Goal: Find specific page/section: Find specific page/section

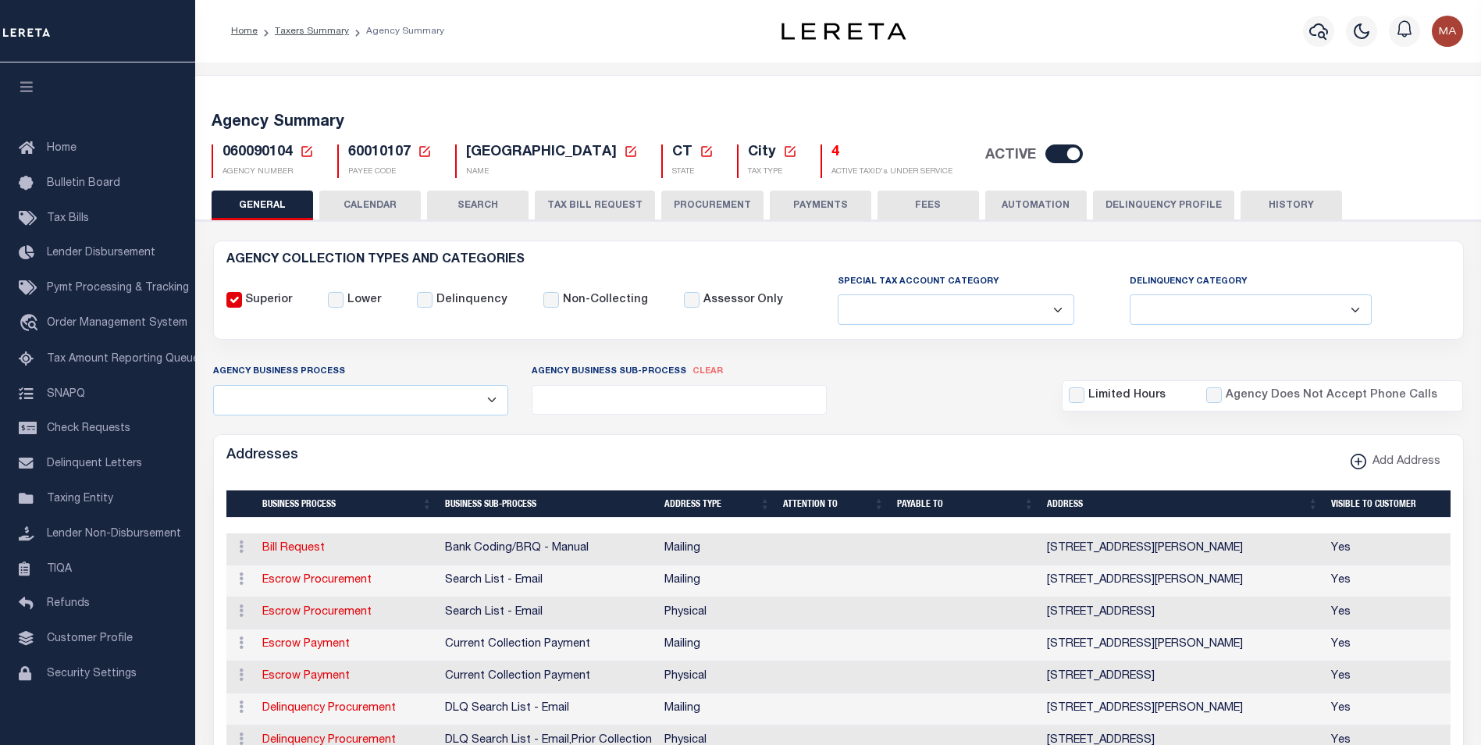
select select
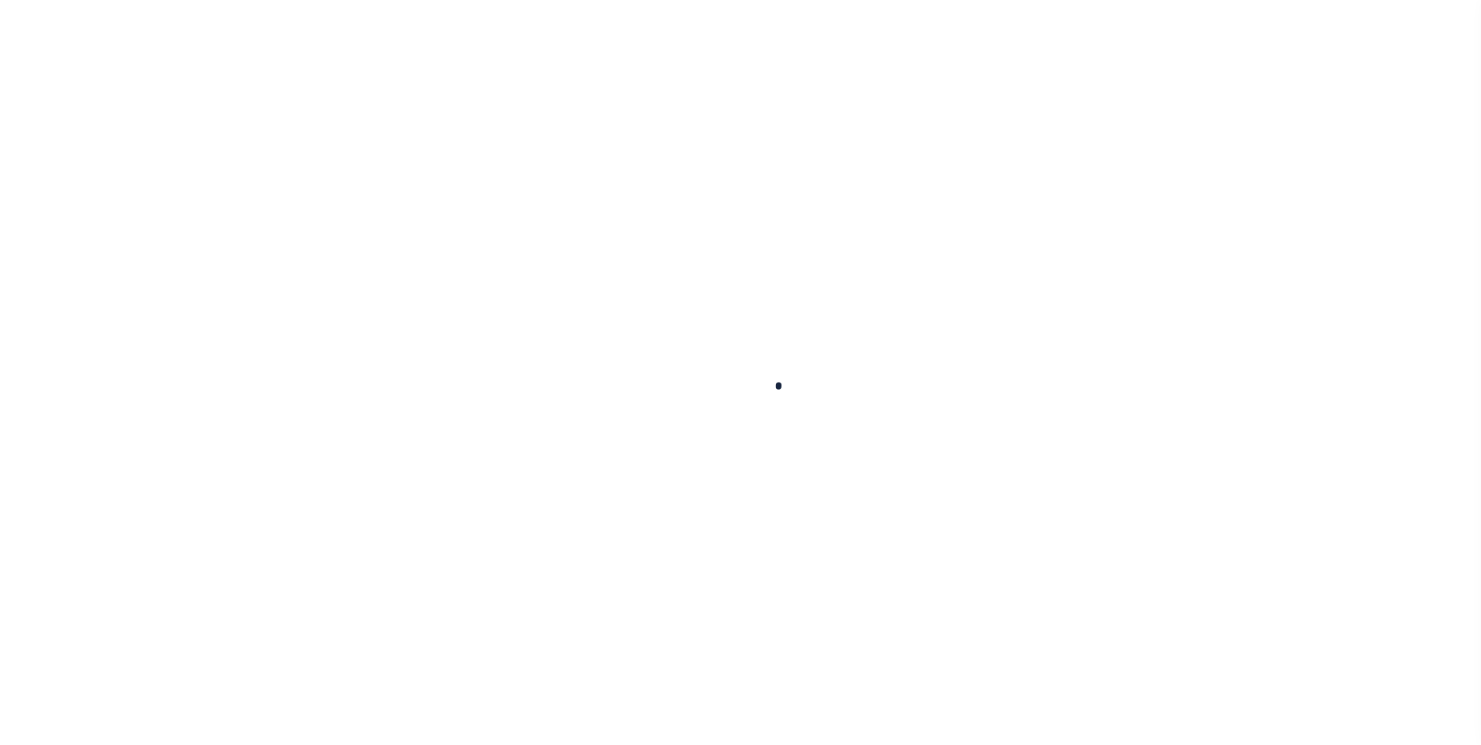
select select
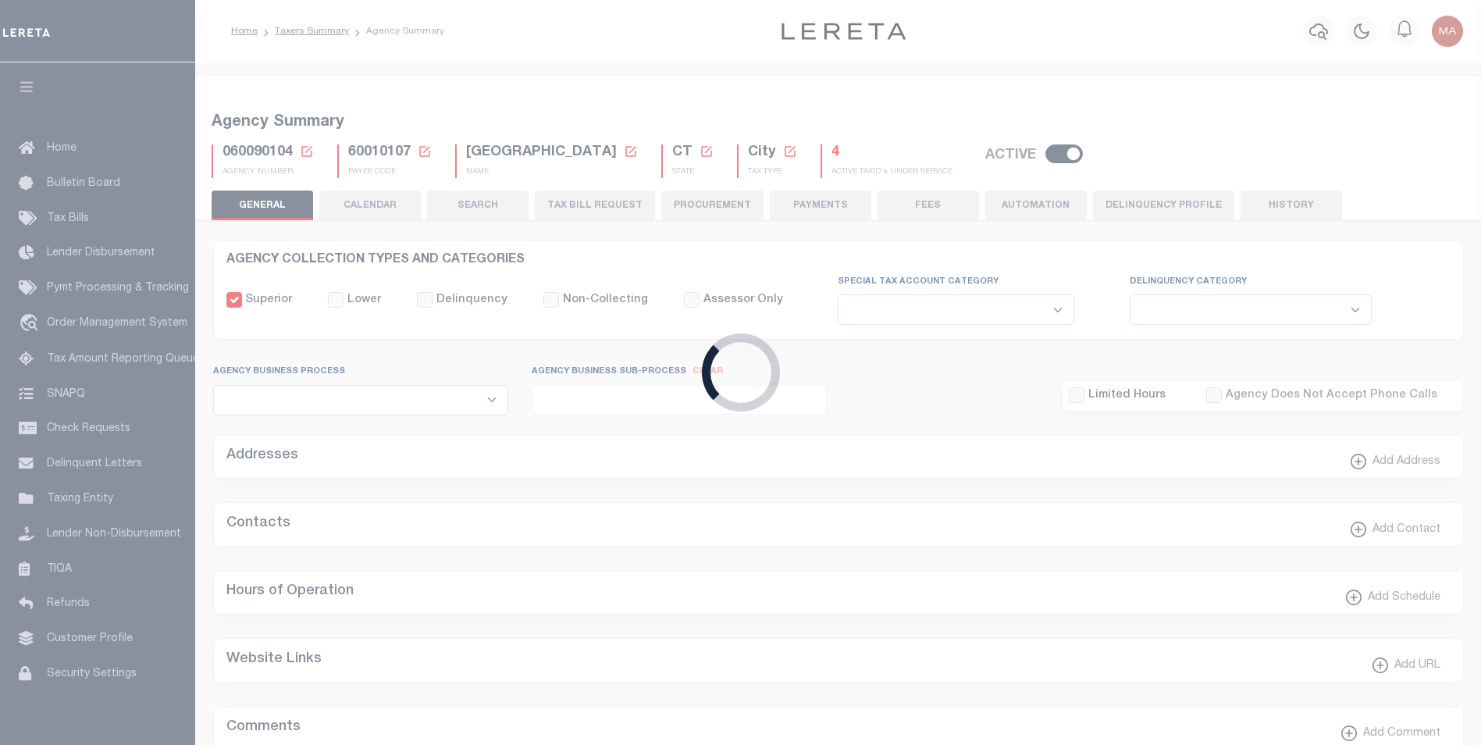
checkbox input "false"
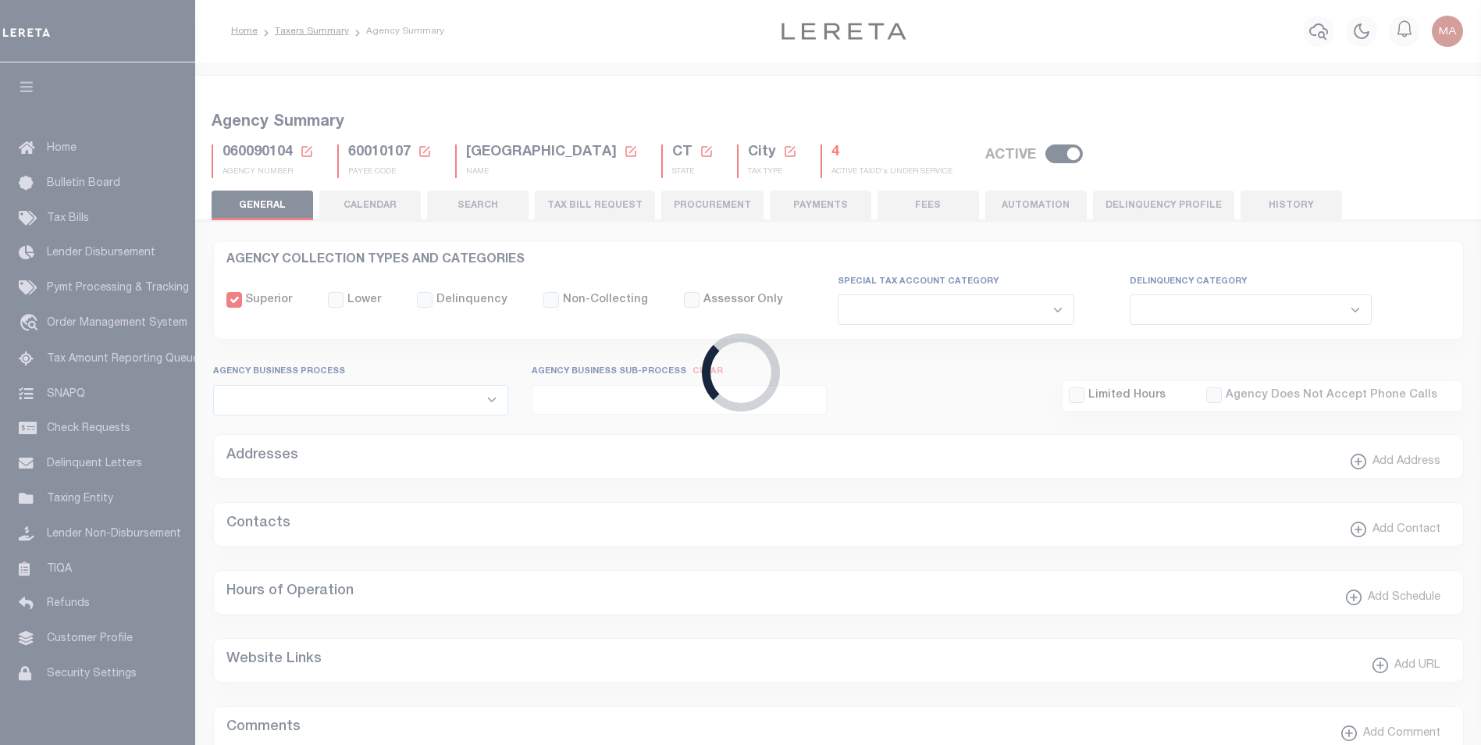
type input "900104004"
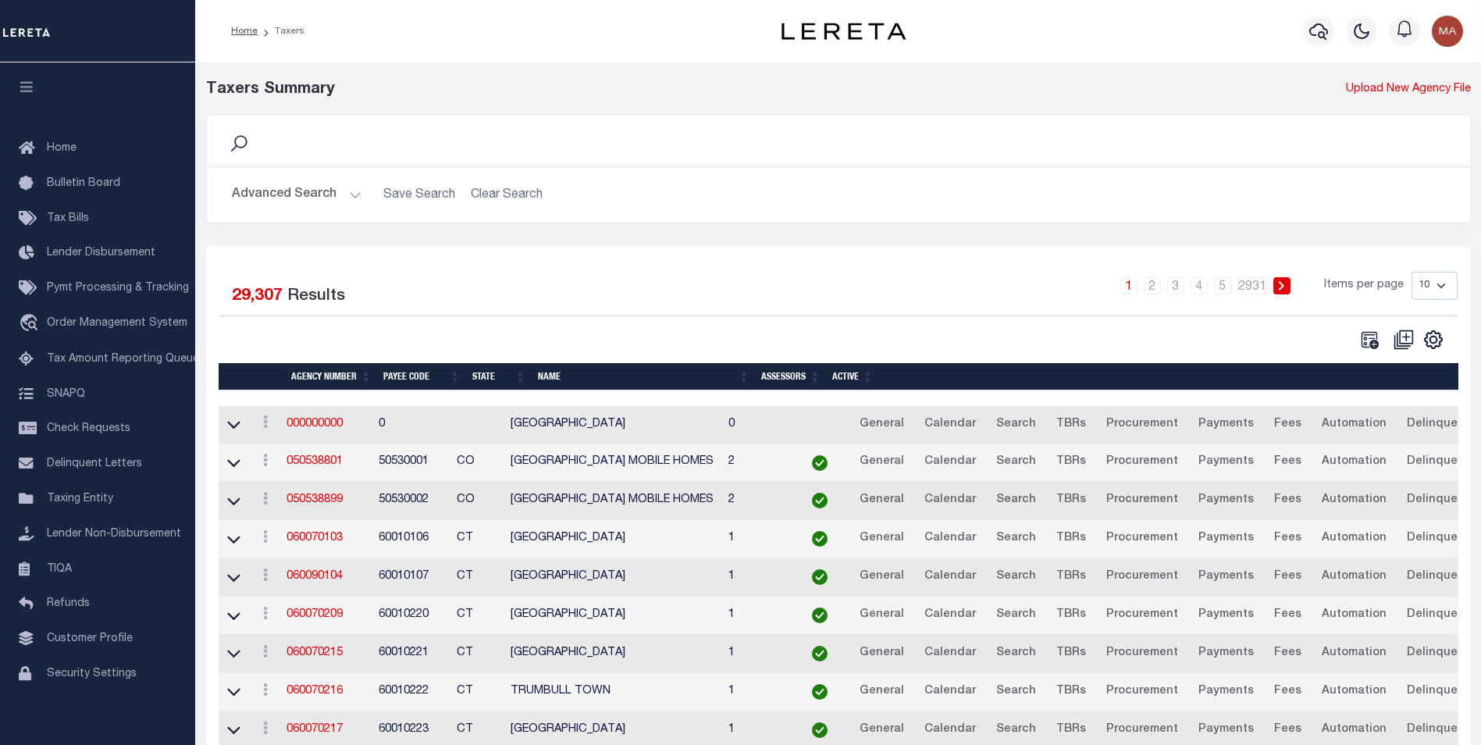
click at [354, 199] on button "Advanced Search" at bounding box center [297, 195] width 130 height 30
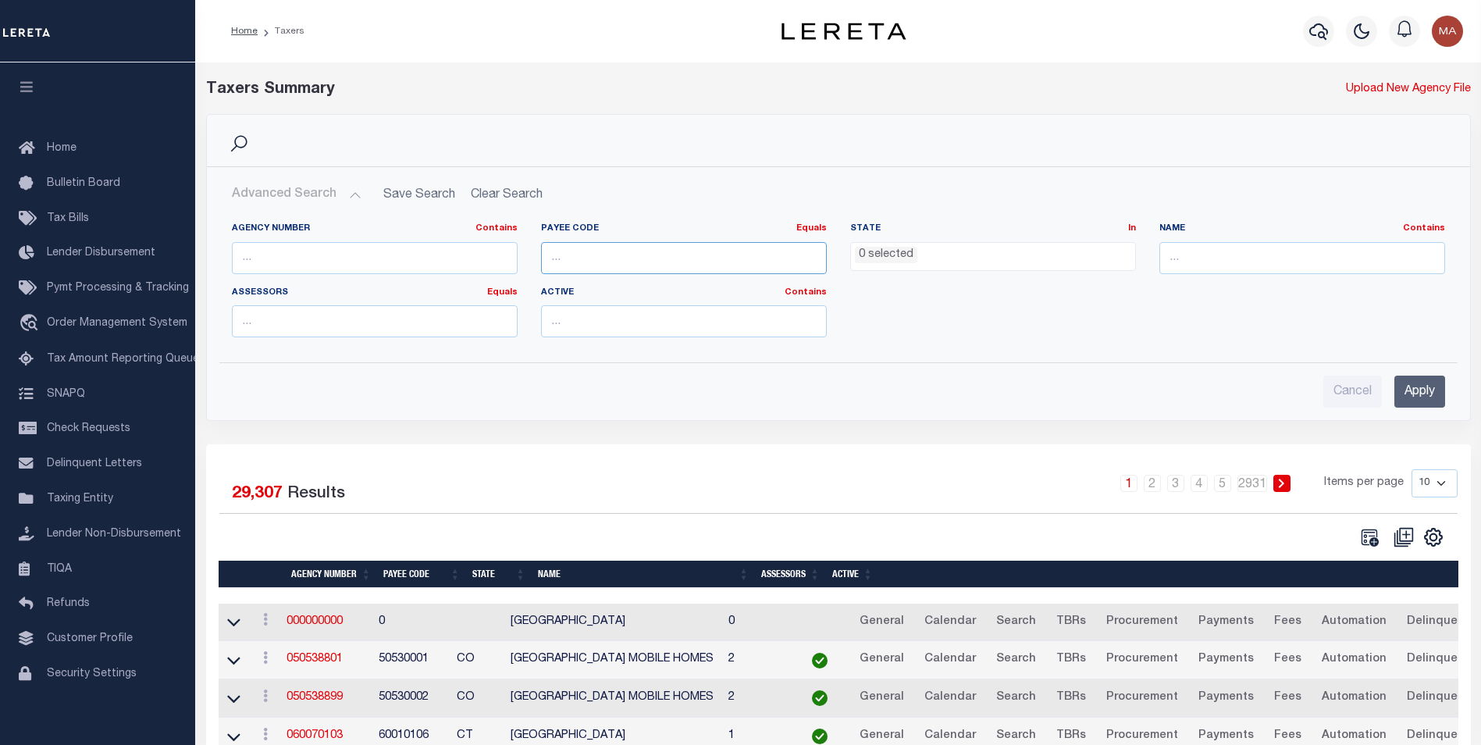
click at [602, 265] on input "number" at bounding box center [684, 258] width 286 height 32
paste input "107307000"
type input "107307000"
click at [1427, 400] on input "Apply" at bounding box center [1419, 391] width 51 height 32
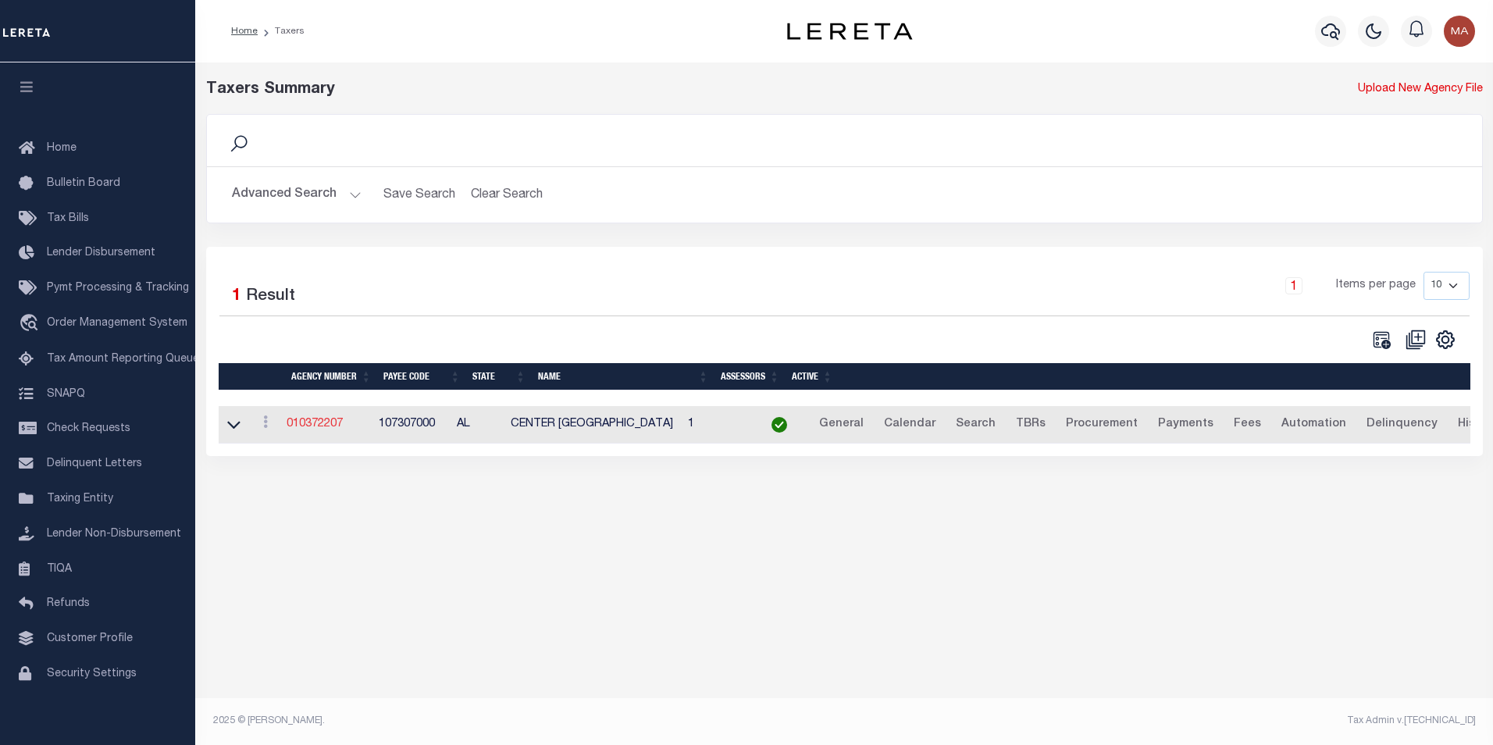
click at [326, 427] on link "010372207" at bounding box center [314, 423] width 56 height 11
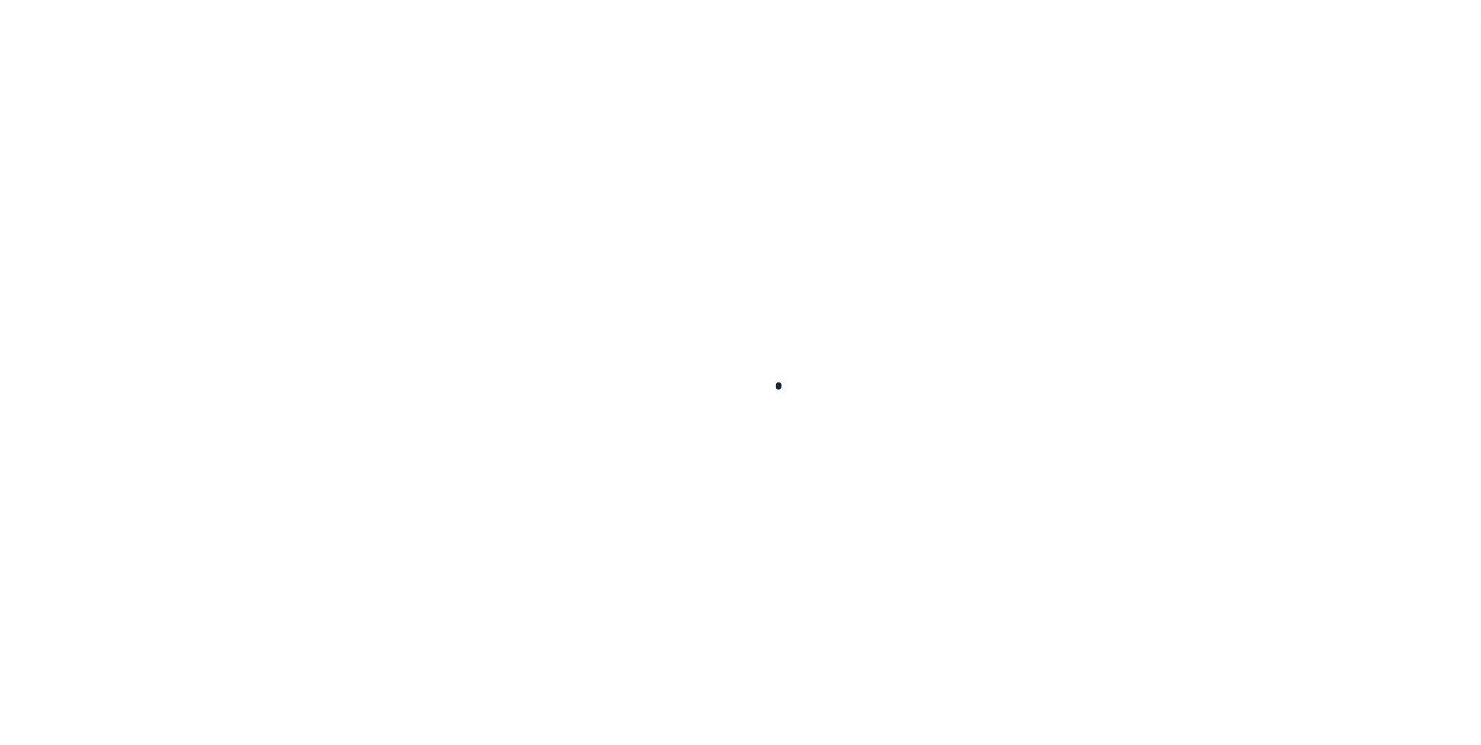
select select
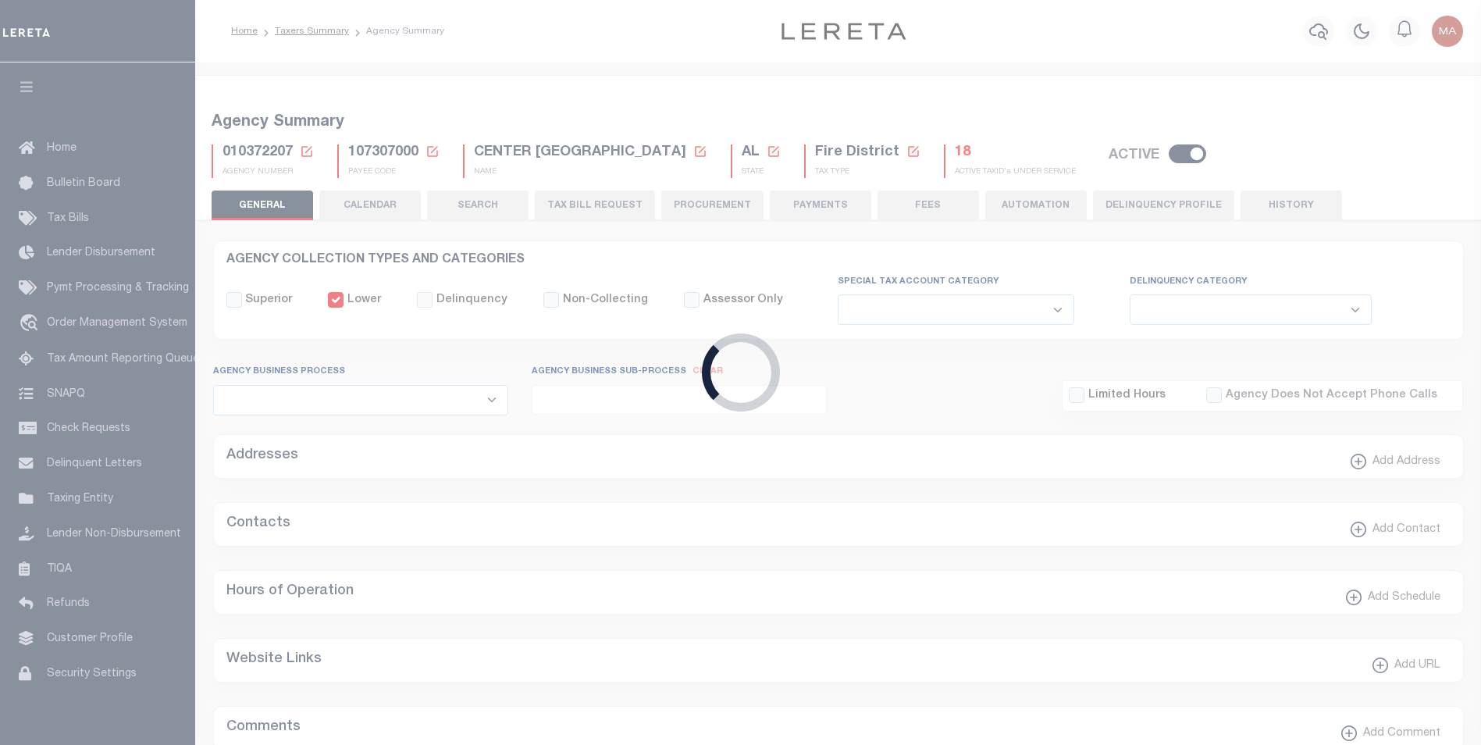
checkbox input "false"
select select "1"
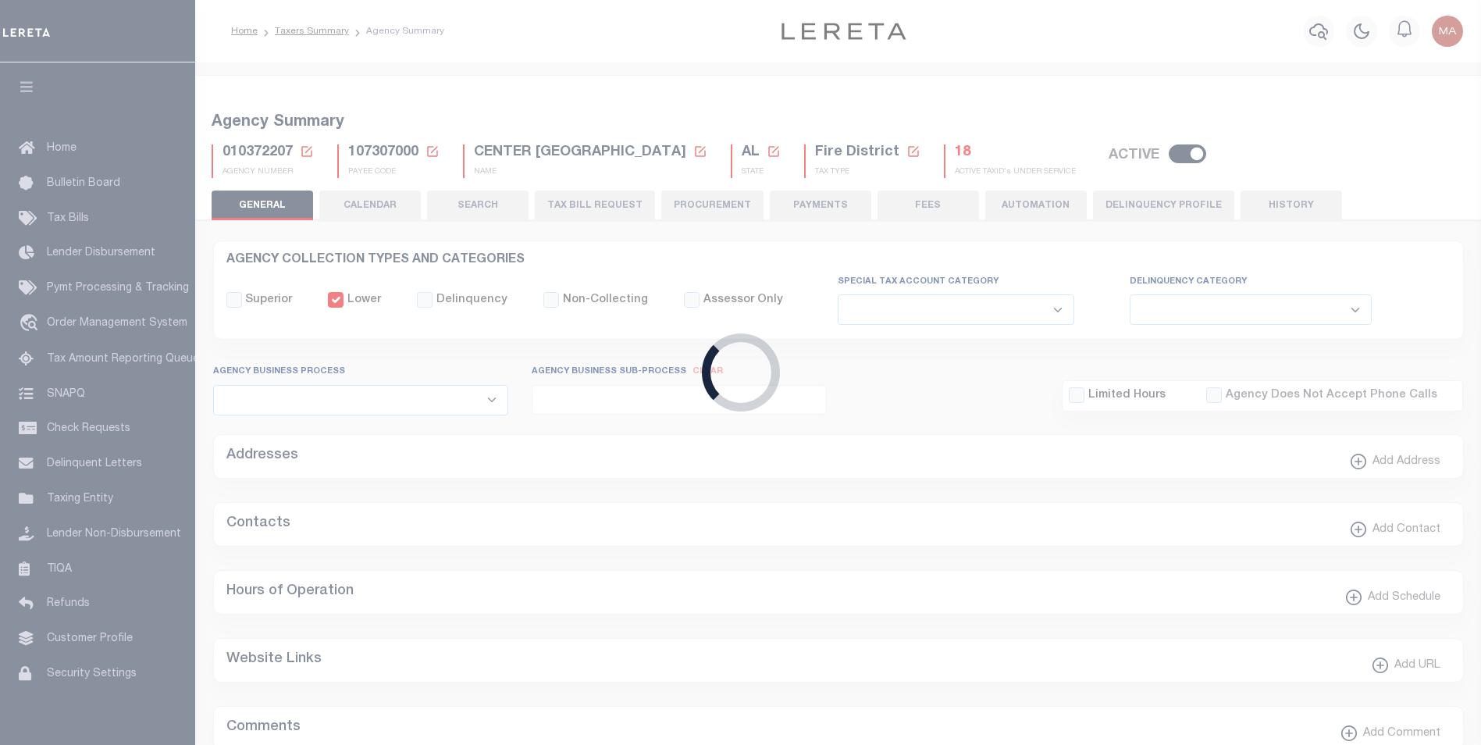
checkbox input "false"
type input "107307000"
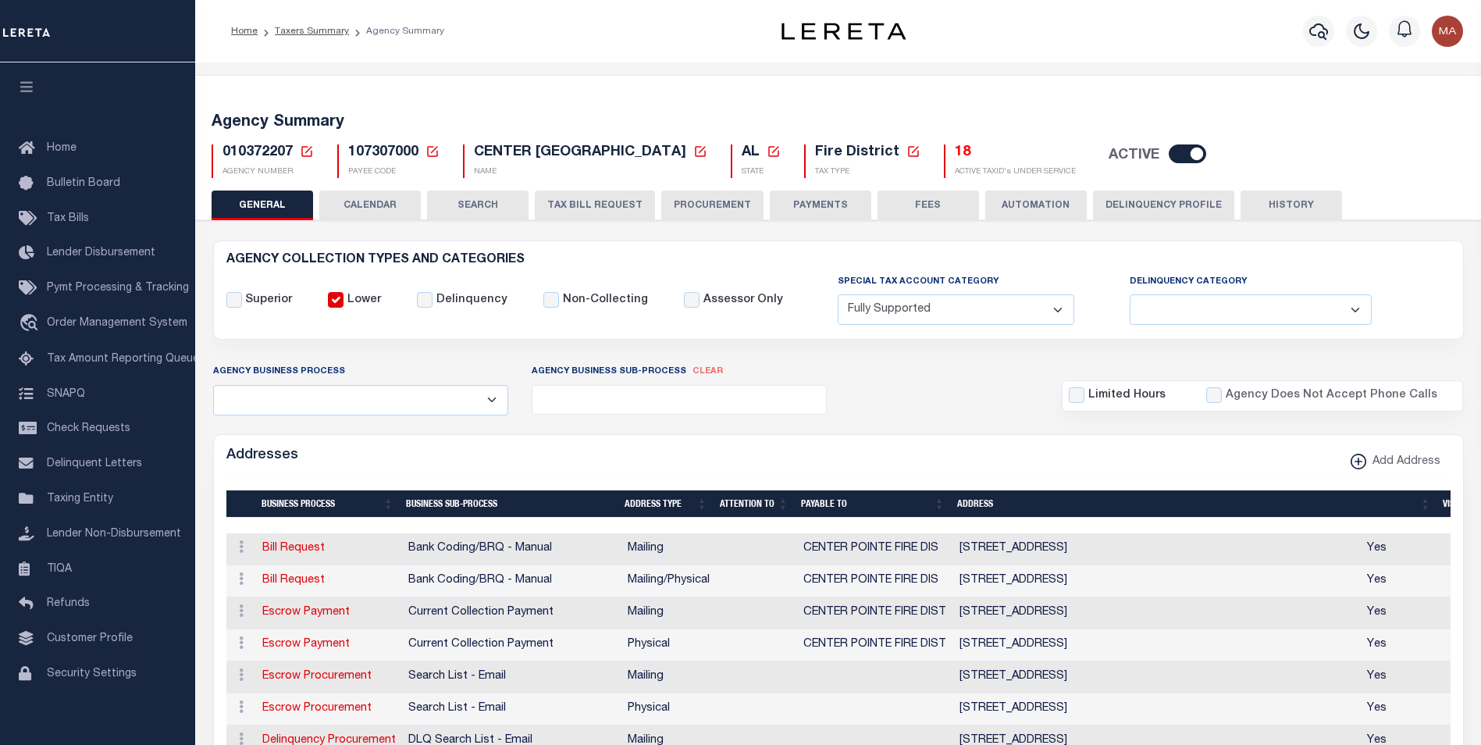
click at [805, 208] on button "PAYMENTS" at bounding box center [820, 205] width 101 height 30
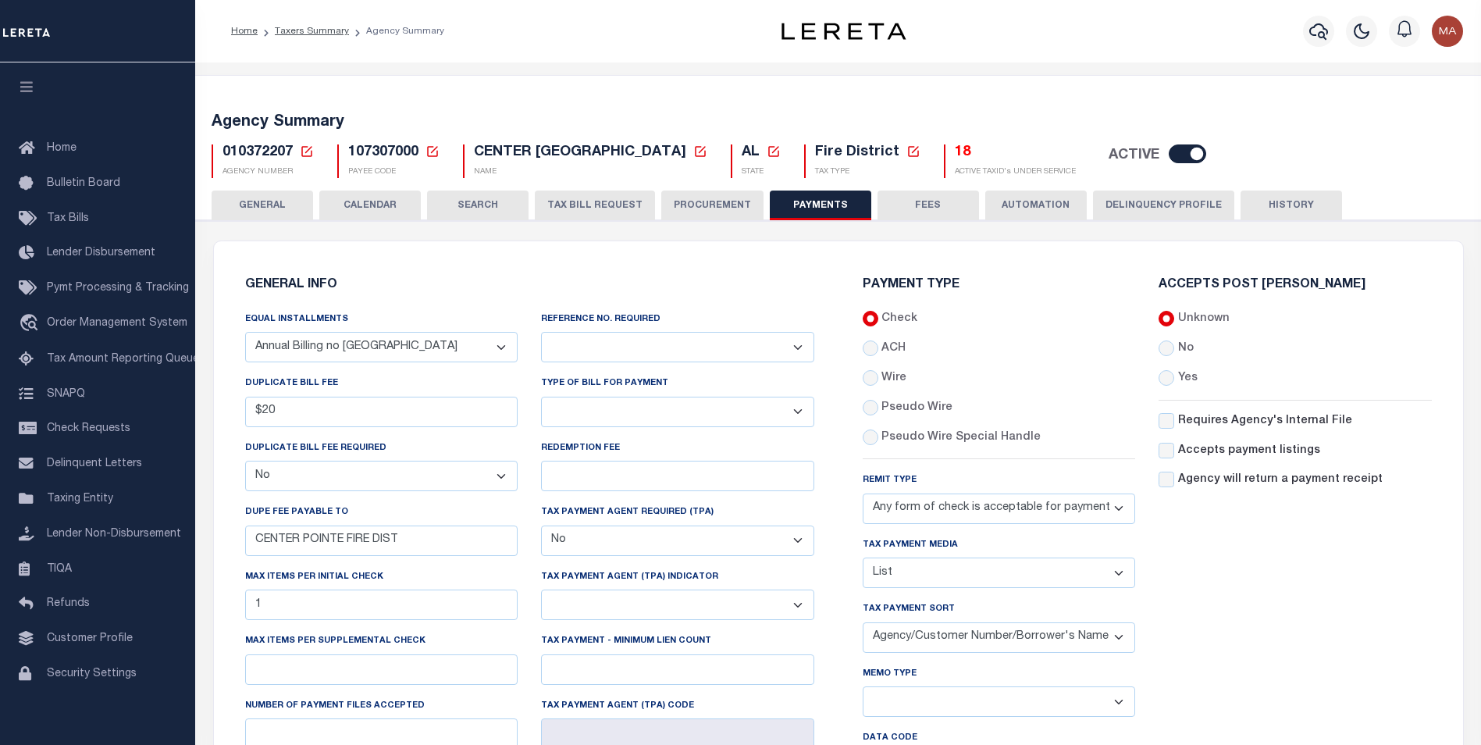
click at [1130, 202] on button "Delinquency Profile" at bounding box center [1163, 205] width 141 height 30
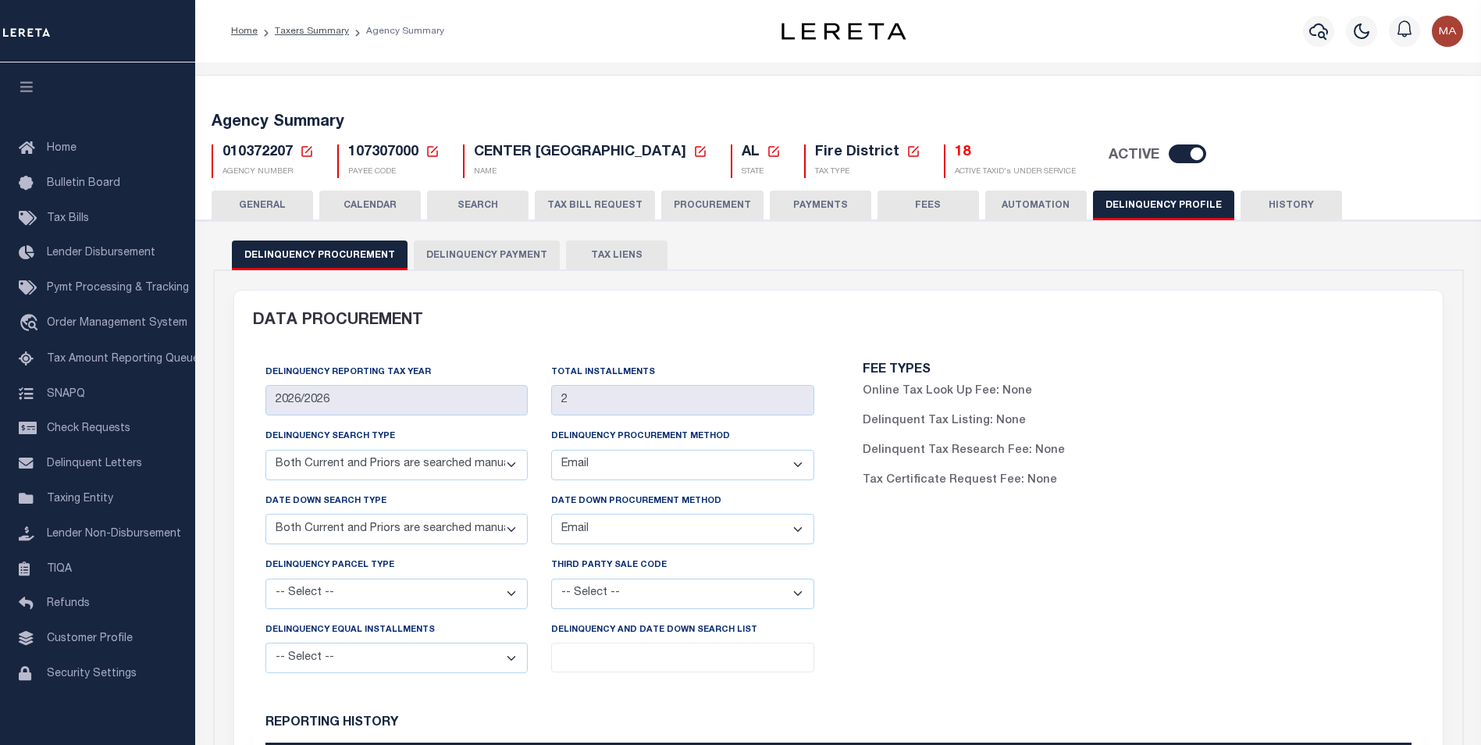
click at [478, 254] on button "Delinquency Payment" at bounding box center [487, 255] width 146 height 30
